Goal: Information Seeking & Learning: Check status

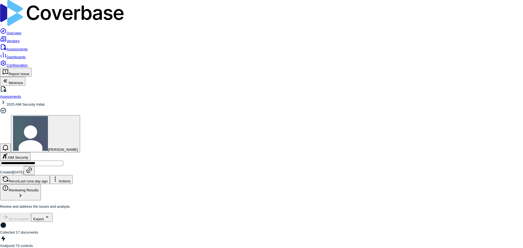
click at [24, 47] on link "Assessments" at bounding box center [14, 49] width 28 height 4
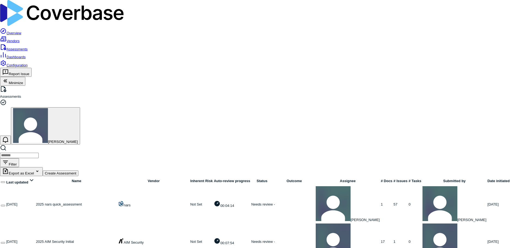
scroll to position [4, 0]
click at [39, 153] on input "search" at bounding box center [19, 155] width 39 height 5
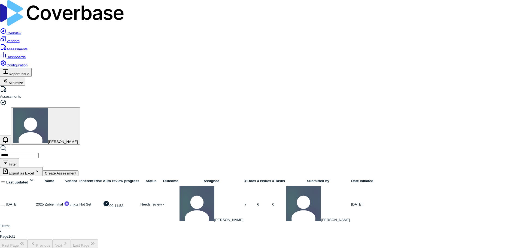
type input "*****"
click at [36, 202] on link at bounding box center [36, 204] width 0 height 4
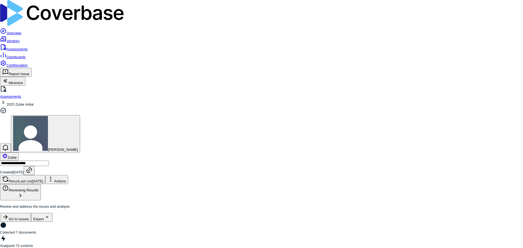
click at [179, 160] on div "**********" at bounding box center [261, 172] width 523 height 24
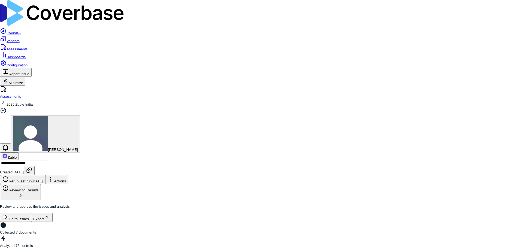
click at [152, 153] on div "Zubie" at bounding box center [261, 157] width 523 height 8
click at [178, 160] on div "**********" at bounding box center [261, 172] width 523 height 24
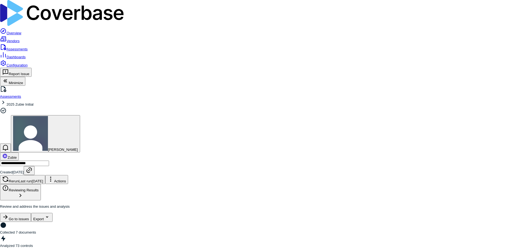
click at [176, 153] on div "Zubie" at bounding box center [261, 157] width 523 height 8
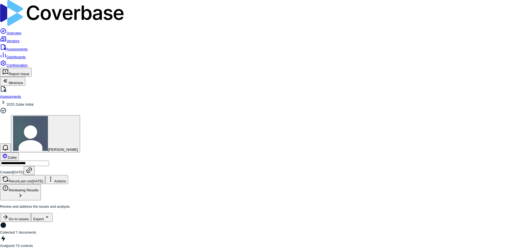
drag, startPoint x: 271, startPoint y: 108, endPoint x: 388, endPoint y: 107, distance: 118.0
drag, startPoint x: 158, startPoint y: 83, endPoint x: 353, endPoint y: 85, distance: 195.1
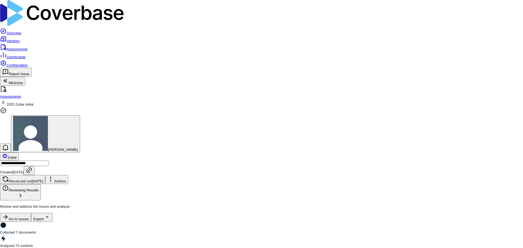
click at [127, 205] on html "**********" at bounding box center [261, 238] width 523 height 477
click at [85, 211] on html "**********" at bounding box center [261, 238] width 523 height 477
click at [161, 153] on div "Zubie" at bounding box center [261, 157] width 523 height 8
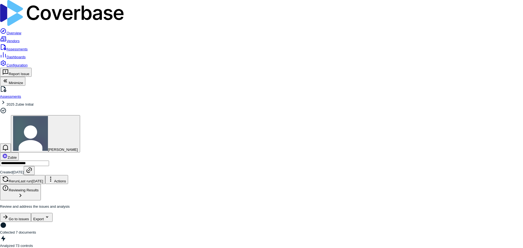
type textarea "**********"
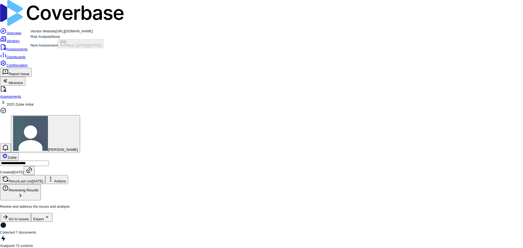
click at [17, 156] on span "Zubie" at bounding box center [12, 158] width 9 height 4
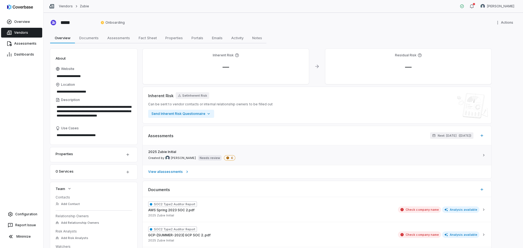
click at [305, 150] on link "2025 Zubie Initial Created by [PERSON_NAME] Needs review 6" at bounding box center [317, 155] width 349 height 20
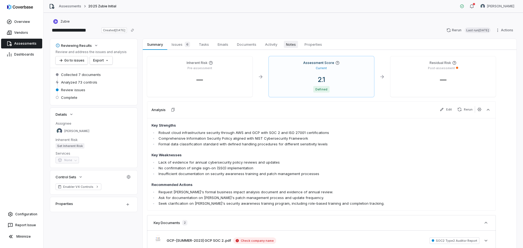
click at [294, 46] on span "Notes" at bounding box center [291, 44] width 14 height 7
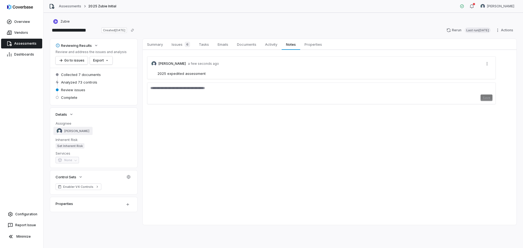
click at [80, 132] on span "[PERSON_NAME]" at bounding box center [76, 131] width 25 height 4
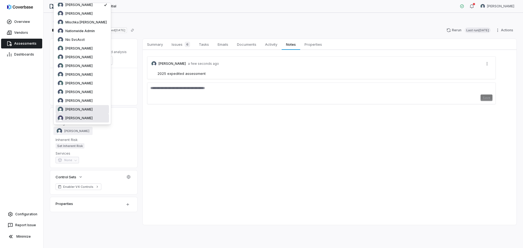
scroll to position [68, 0]
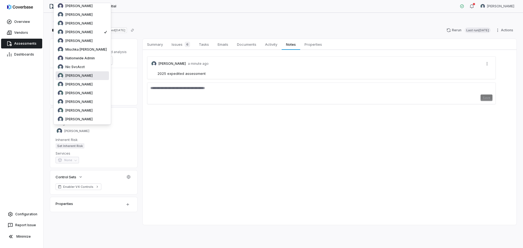
click at [280, 30] on div "**********" at bounding box center [283, 30] width 466 height 9
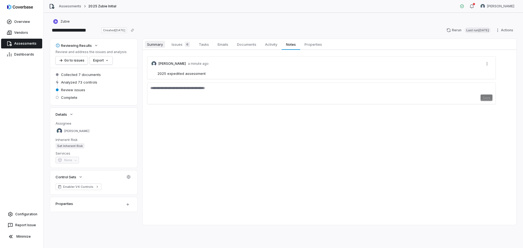
click at [160, 46] on span "Summary" at bounding box center [155, 44] width 20 height 7
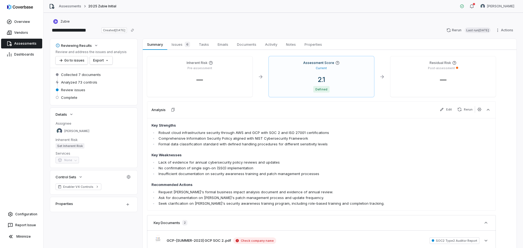
click at [307, 24] on div "Zubie" at bounding box center [283, 21] width 466 height 7
click at [175, 24] on div "Zubie" at bounding box center [283, 21] width 466 height 7
click at [185, 30] on div "**********" at bounding box center [283, 30] width 466 height 9
click at [176, 17] on div "**********" at bounding box center [283, 130] width 479 height 235
click at [181, 21] on div "Zubie" at bounding box center [283, 21] width 466 height 7
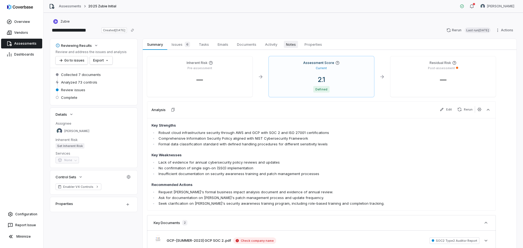
click at [290, 41] on span "Notes" at bounding box center [291, 44] width 14 height 7
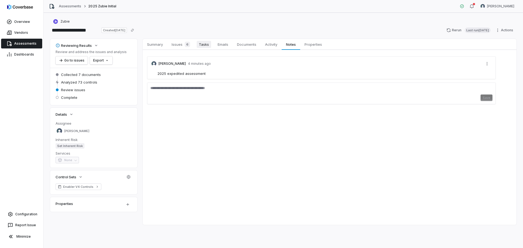
click at [199, 44] on span "Tasks" at bounding box center [204, 44] width 14 height 7
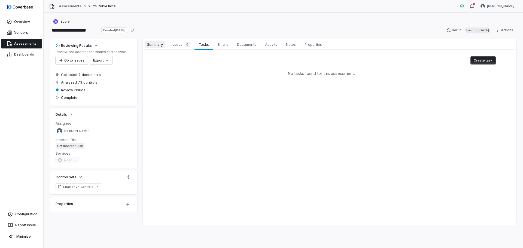
click at [156, 44] on span "Summary" at bounding box center [155, 44] width 20 height 7
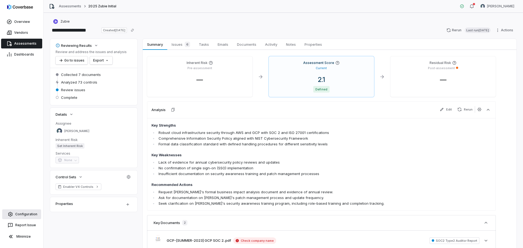
click at [26, 214] on span "Configuration" at bounding box center [26, 214] width 22 height 4
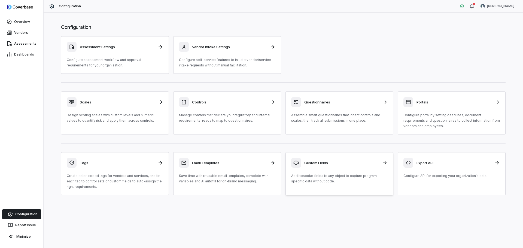
click at [369, 160] on h3 "Custom Fields" at bounding box center [341, 162] width 75 height 5
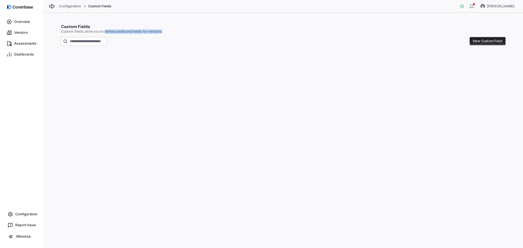
drag, startPoint x: 103, startPoint y: 31, endPoint x: 161, endPoint y: 33, distance: 58.1
click at [161, 33] on p "Custom fields allow you to define additional fields for vendors." at bounding box center [283, 31] width 445 height 4
click at [144, 31] on p "Custom fields allow you to define additional fields for vendors." at bounding box center [283, 31] width 445 height 4
drag, startPoint x: 63, startPoint y: 31, endPoint x: 157, endPoint y: 29, distance: 93.2
click at [153, 29] on div "Custom Fields Custom fields allow you to define additional fields for vendors. …" at bounding box center [283, 36] width 445 height 25
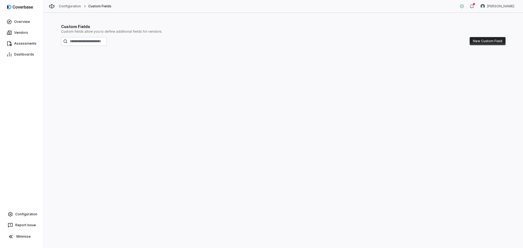
click at [163, 31] on p "Custom fields allow you to define additional fields for vendors." at bounding box center [283, 31] width 445 height 4
click at [31, 45] on span "Assessments" at bounding box center [25, 43] width 22 height 4
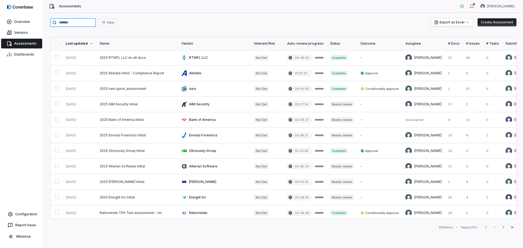
click at [64, 22] on input "search" at bounding box center [73, 22] width 46 height 9
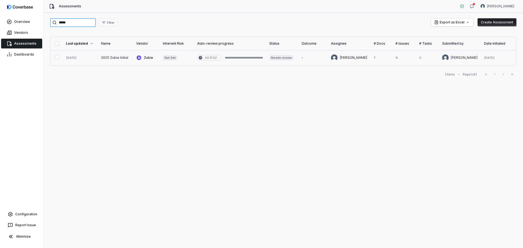
type input "*****"
click at [125, 60] on link at bounding box center [115, 57] width 35 height 15
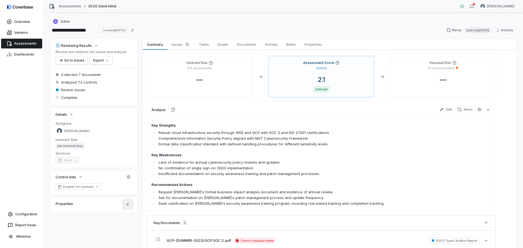
click at [127, 202] on html "**********" at bounding box center [261, 124] width 523 height 248
click at [132, 219] on div "Add Custom Field" at bounding box center [142, 218] width 36 height 9
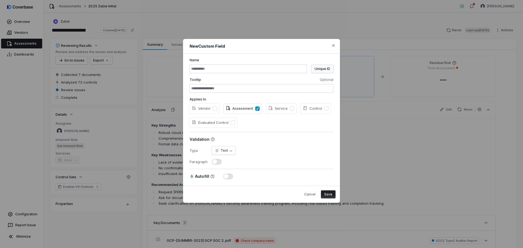
click at [326, 71] on button "Unique ID" at bounding box center [322, 69] width 22 height 8
click at [315, 58] on label "Name" at bounding box center [262, 60] width 144 height 4
click at [307, 192] on button "Cancel" at bounding box center [310, 194] width 18 height 8
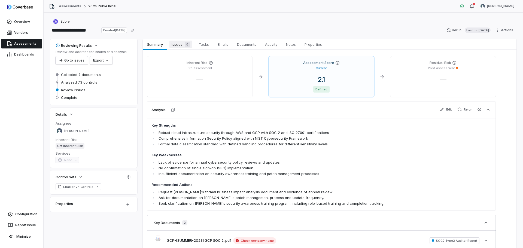
click at [180, 39] on link "Issues 6 Issues 6" at bounding box center [180, 44] width 27 height 11
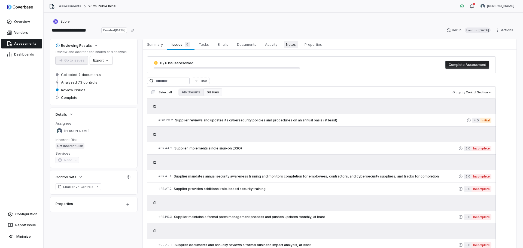
click at [288, 45] on span "Notes" at bounding box center [291, 44] width 14 height 7
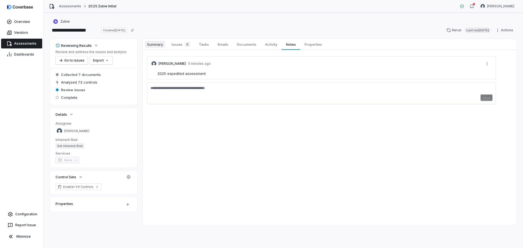
click at [157, 44] on span "Summary" at bounding box center [155, 44] width 20 height 7
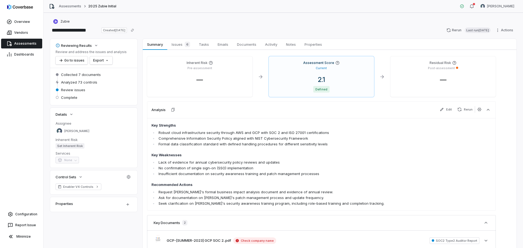
click at [183, 23] on div "Zubie" at bounding box center [283, 21] width 466 height 7
click at [208, 47] on span "Tasks" at bounding box center [204, 44] width 14 height 7
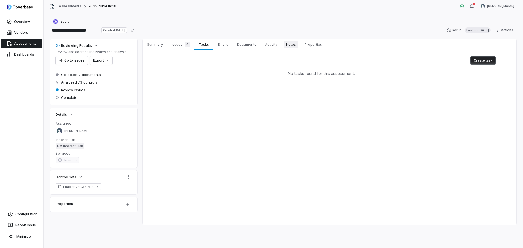
click at [297, 45] on span "Notes" at bounding box center [291, 44] width 14 height 7
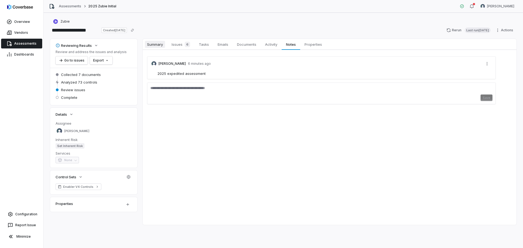
click at [156, 42] on span "Summary" at bounding box center [155, 44] width 20 height 7
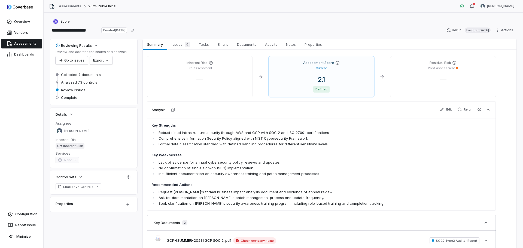
click at [210, 9] on div "Assessments 2025 Zubie Initial [PERSON_NAME]" at bounding box center [283, 6] width 479 height 13
click at [205, 17] on div "**********" at bounding box center [283, 130] width 479 height 235
click at [176, 20] on div "Zubie" at bounding box center [283, 21] width 466 height 7
click at [225, 24] on div "Zubie" at bounding box center [283, 21] width 466 height 7
click at [29, 57] on link "Dashboards" at bounding box center [21, 55] width 41 height 10
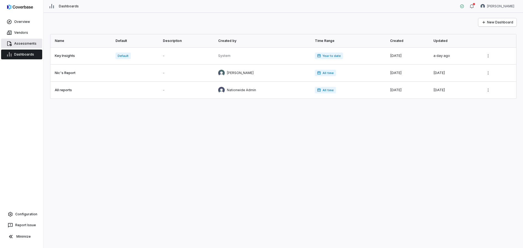
click at [29, 46] on link "Assessments" at bounding box center [21, 44] width 41 height 10
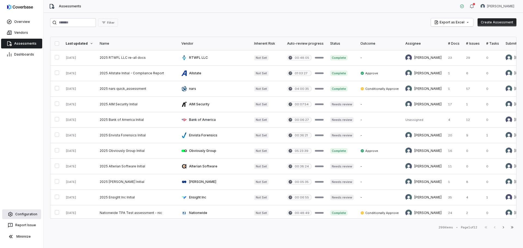
click at [26, 214] on span "Configuration" at bounding box center [26, 214] width 22 height 4
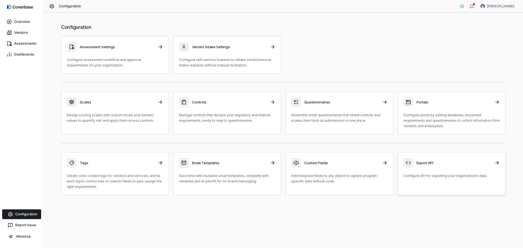
click at [434, 164] on h3 "Export API" at bounding box center [454, 162] width 75 height 5
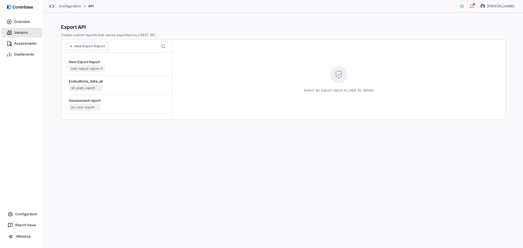
click at [23, 33] on span "Vendors" at bounding box center [21, 33] width 14 height 4
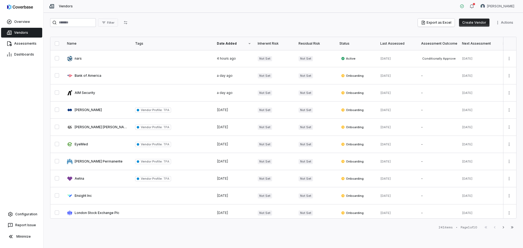
click at [190, 20] on div "Filter Export as Excel Create Vendor Actions" at bounding box center [283, 22] width 466 height 9
click at [212, 19] on div "Filter Export as Excel Create Vendor Actions" at bounding box center [283, 22] width 466 height 9
click at [301, 23] on div "Filter Export as Excel Create Vendor Actions" at bounding box center [283, 22] width 466 height 9
click at [305, 20] on div "Filter Export as Excel Create Vendor Actions" at bounding box center [283, 22] width 466 height 9
click at [276, 8] on div "Vendors [PERSON_NAME]" at bounding box center [283, 6] width 479 height 13
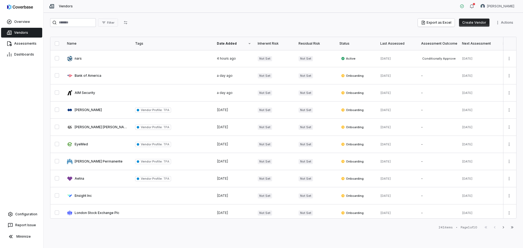
click at [259, 19] on div "Filter Export as Excel Create Vendor Actions" at bounding box center [283, 22] width 466 height 9
click at [236, 24] on div "Filter Export as Excel Create Vendor Actions" at bounding box center [283, 22] width 466 height 9
click at [249, 14] on div "Filter Export as Excel Create Vendor Actions Name Tags Date Added Inherent Risk…" at bounding box center [283, 130] width 479 height 235
click at [247, 16] on div "Filter Export as Excel Create Vendor Actions Name Tags Date Added Inherent Risk…" at bounding box center [283, 130] width 479 height 235
click at [265, 19] on div "Filter Export as Excel Create Vendor Actions" at bounding box center [283, 22] width 466 height 9
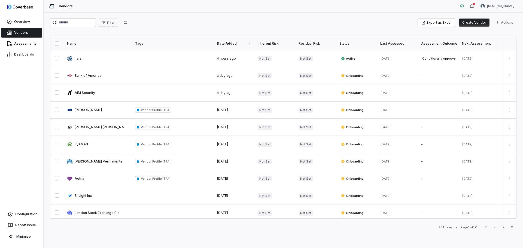
click at [224, 16] on div "Filter Export as Excel Create Vendor Actions Name Tags Date Added Inherent Risk…" at bounding box center [283, 130] width 479 height 235
click at [182, 28] on div "Filter Export as Excel Create Vendor Actions" at bounding box center [283, 23] width 466 height 11
click at [242, 25] on div "Filter Export as Excel Create Vendor Actions" at bounding box center [283, 22] width 466 height 9
click at [220, 25] on div "Filter Export as Excel Create Vendor Actions" at bounding box center [283, 22] width 466 height 9
click at [210, 23] on div "Filter Export as Excel Create Vendor Actions" at bounding box center [283, 22] width 466 height 9
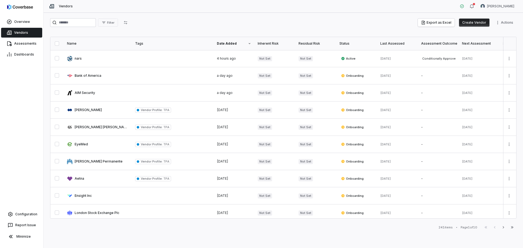
click at [170, 15] on div "Filter Export as Excel Create Vendor Actions Name Tags Date Added Inherent Risk…" at bounding box center [283, 130] width 479 height 235
click at [186, 16] on div "Filter Export as Excel Create Vendor Actions Name Tags Date Added Inherent Risk…" at bounding box center [283, 130] width 479 height 235
click at [252, 21] on div "Filter Export as Excel Create Vendor Actions" at bounding box center [283, 22] width 466 height 9
click at [214, 21] on div "Filter Export as Excel Create Vendor Actions" at bounding box center [283, 22] width 466 height 9
click at [168, 23] on div "Filter Export as Excel Create Vendor Actions" at bounding box center [283, 22] width 466 height 9
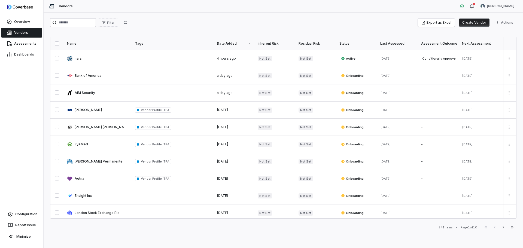
click at [287, 23] on div "Filter Export as Excel Create Vendor Actions" at bounding box center [283, 22] width 466 height 9
click at [214, 16] on div "Filter Export as Excel Create Vendor Actions Name Tags Date Added Inherent Risk…" at bounding box center [283, 130] width 479 height 235
click at [182, 15] on div "Filter Export as Excel Create Vendor Actions Name Tags Date Added Inherent Risk…" at bounding box center [283, 130] width 479 height 235
click at [229, 24] on div "Filter Export as Excel Create Vendor Actions" at bounding box center [283, 22] width 466 height 9
click at [187, 17] on div "Filter Export as Excel Create Vendor Actions Name Tags Date Added Inherent Risk…" at bounding box center [283, 130] width 479 height 235
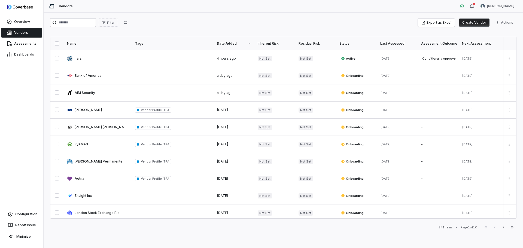
click at [188, 21] on div "Filter Export as Excel Create Vendor Actions" at bounding box center [283, 22] width 466 height 9
click at [197, 25] on div "Filter Export as Excel Create Vendor Actions" at bounding box center [283, 22] width 466 height 9
click at [196, 28] on div "Filter Export as Excel Create Vendor Actions" at bounding box center [283, 23] width 466 height 11
click at [199, 20] on div "Filter Export as Excel Create Vendor Actions" at bounding box center [283, 22] width 466 height 9
click at [183, 15] on div "Filter Export as Excel Create Vendor Actions Name Tags Date Added Inherent Risk…" at bounding box center [283, 130] width 479 height 235
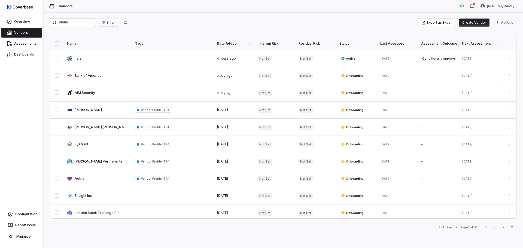
click at [241, 26] on div "Filter Export as Excel Create Vendor Actions" at bounding box center [283, 22] width 466 height 9
click at [204, 18] on div "Filter Export as Excel Create Vendor Actions Name Tags Date Added Inherent Risk…" at bounding box center [283, 130] width 479 height 235
click at [180, 30] on div "Filter Export as Excel Create Vendor Actions Name Tags Date Added Inherent Risk…" at bounding box center [283, 130] width 479 height 235
click at [186, 17] on div "Filter Export as Excel Create Vendor Actions Name Tags Date Added Inherent Risk…" at bounding box center [283, 130] width 479 height 235
click at [206, 22] on div "Filter Export as Excel Create Vendor Actions" at bounding box center [283, 22] width 466 height 9
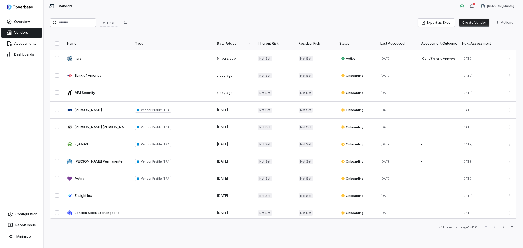
click at [211, 20] on div "Filter Export as Excel Create Vendor Actions" at bounding box center [283, 22] width 466 height 9
click at [196, 17] on div "Filter Export as Excel Create Vendor Actions Name Tags Date Added Inherent Risk…" at bounding box center [283, 130] width 479 height 235
click at [202, 19] on div "Filter Export as Excel Create Vendor Actions" at bounding box center [283, 22] width 466 height 9
click at [259, 22] on div "Filter Export as Excel Create Vendor Actions" at bounding box center [283, 22] width 466 height 9
click at [229, 25] on div "Filter Export as Excel Create Vendor Actions" at bounding box center [283, 22] width 466 height 9
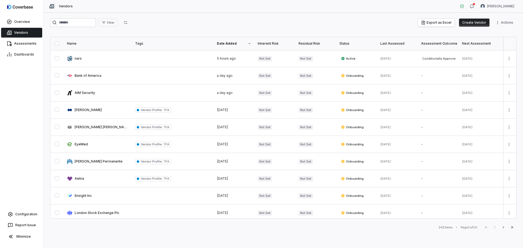
click at [232, 25] on div "Filter Export as Excel Create Vendor Actions" at bounding box center [283, 22] width 466 height 9
click at [265, 18] on div "Filter Export as Excel Create Vendor Actions" at bounding box center [283, 22] width 466 height 9
click at [214, 20] on div "Filter Export as Excel Create Vendor Actions" at bounding box center [283, 22] width 466 height 9
click at [222, 16] on div "Filter Export as Excel Create Vendor Actions Name Tags Date Added Inherent Risk…" at bounding box center [283, 130] width 479 height 235
click at [241, 16] on div "Filter Export as Excel Create Vendor Actions Name Tags Date Added Inherent Risk…" at bounding box center [283, 130] width 479 height 235
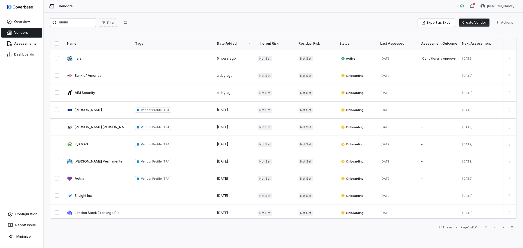
click at [231, 20] on div "Filter Export as Excel Create Vendor Actions" at bounding box center [283, 22] width 466 height 9
click at [196, 16] on div "Filter Export as Excel Create Vendor Actions Name Tags Date Added Inherent Risk…" at bounding box center [283, 130] width 479 height 235
click at [208, 23] on div "Filter Export as Excel Create Vendor Actions" at bounding box center [283, 22] width 466 height 9
click at [222, 20] on div "Filter Export as Excel Create Vendor Actions" at bounding box center [283, 22] width 466 height 9
click at [216, 22] on div "Filter Export as Excel Create Vendor Actions" at bounding box center [283, 22] width 466 height 9
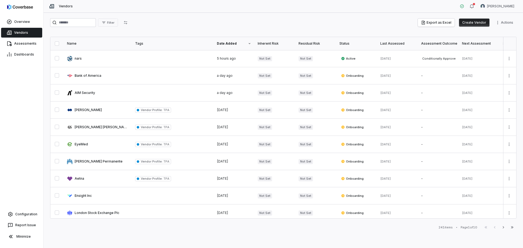
click at [192, 17] on div "Filter Export as Excel Create Vendor Actions Name Tags Date Added Inherent Risk…" at bounding box center [283, 130] width 479 height 235
click at [200, 24] on div "Filter Export as Excel Create Vendor Actions" at bounding box center [283, 22] width 466 height 9
click at [202, 17] on div "Filter Export as Excel Create Vendor Actions Name Tags Date Added Inherent Risk…" at bounding box center [283, 130] width 479 height 235
click at [241, 16] on div "Filter Export as Excel Create Vendor Actions Name Tags Date Added Inherent Risk…" at bounding box center [283, 130] width 479 height 235
click at [213, 23] on div "Filter Export as Excel Create Vendor Actions" at bounding box center [283, 22] width 466 height 9
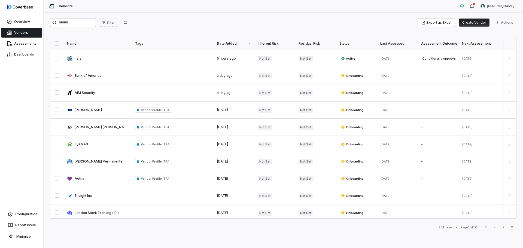
click at [230, 23] on div "Filter Export as Excel Create Vendor Actions" at bounding box center [283, 22] width 466 height 9
click at [218, 23] on div "Filter Export as Excel Create Vendor Actions" at bounding box center [283, 22] width 466 height 9
click at [201, 19] on div "Filter Export as Excel Create Vendor Actions" at bounding box center [283, 22] width 466 height 9
click at [171, 22] on div "Filter Export as Excel Create Vendor Actions" at bounding box center [283, 22] width 466 height 9
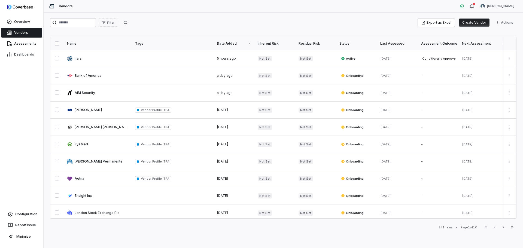
click at [205, 22] on div "Filter Export as Excel Create Vendor Actions" at bounding box center [283, 22] width 466 height 9
click at [189, 30] on div "Filter Export as Excel Create Vendor Actions Name Tags Date Added Inherent Risk…" at bounding box center [283, 130] width 479 height 235
click at [31, 43] on span "Assessments" at bounding box center [25, 43] width 22 height 4
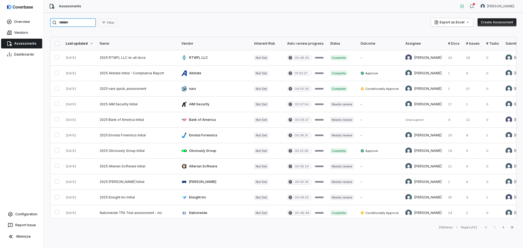
click at [78, 23] on input "search" at bounding box center [73, 22] width 46 height 9
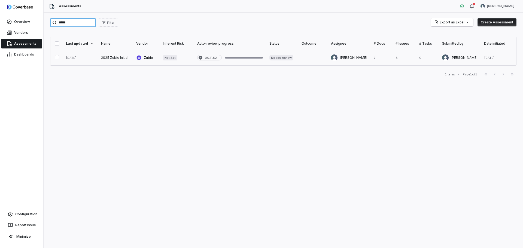
type input "*****"
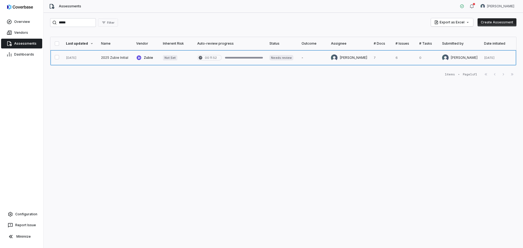
click at [98, 56] on link at bounding box center [115, 57] width 35 height 15
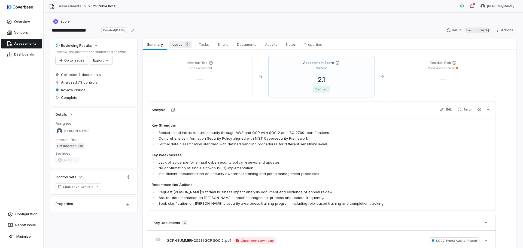
click at [184, 43] on div "6" at bounding box center [187, 44] width 8 height 5
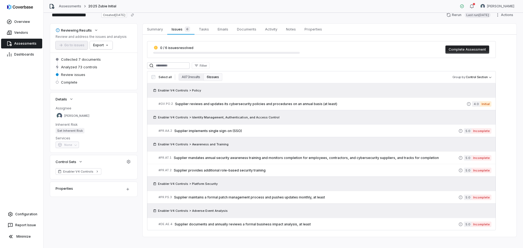
scroll to position [22, 0]
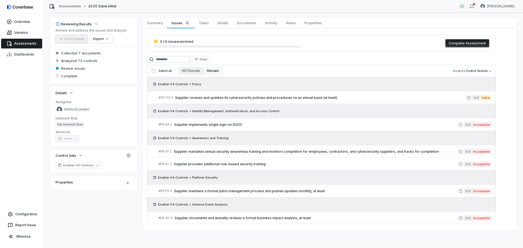
click at [140, 6] on div "Assessments 2025 Zubie Initial [PERSON_NAME]" at bounding box center [283, 6] width 479 height 13
click at [183, 4] on div "Assessments 2025 Zubie Initial [PERSON_NAME]" at bounding box center [283, 6] width 479 height 13
